Goal: Task Accomplishment & Management: Use online tool/utility

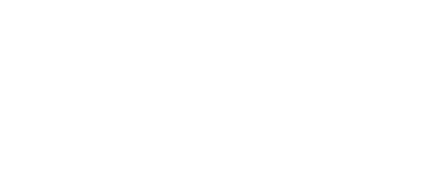
scroll to position [56, 0]
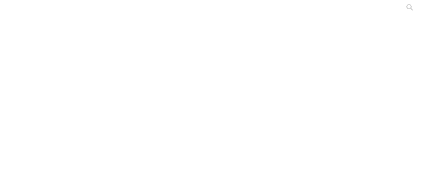
type input "Desemp H a Agos 2025"
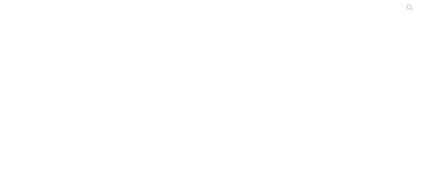
type input "Stock H a Agos 2025"
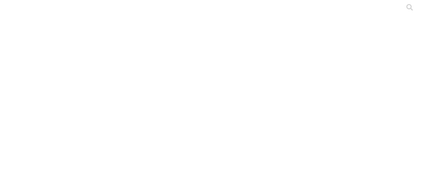
type input "Desemp Prim a Agos 2025"
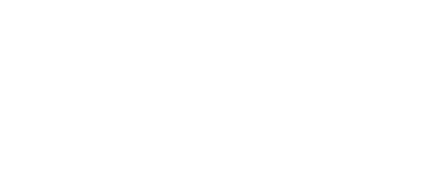
type input "Desemp H a [DATE]"
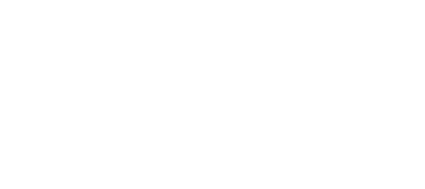
type input "Stock H a Agos 2025"
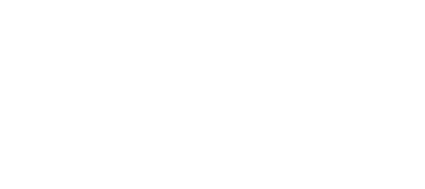
type input "Desemp Prim a Agos 2025"
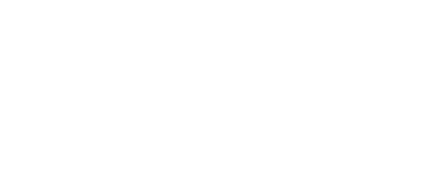
type input "Desemp H a [DATE]"
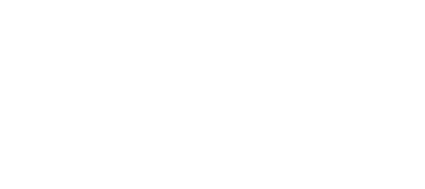
type input "Stock H a Agos 2025"
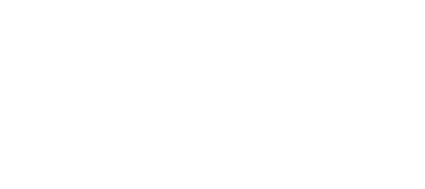
type input "S"
type input "[PERSON_NAME] a [DATE]"
